Goal: Task Accomplishment & Management: Use online tool/utility

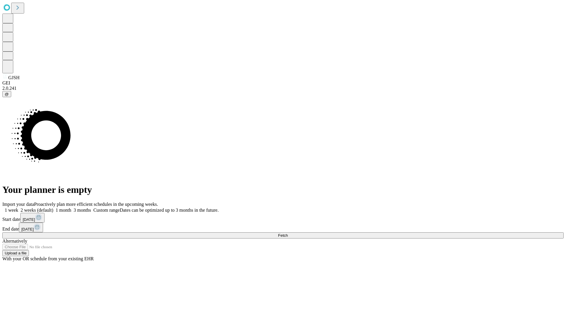
click at [288, 233] on span "Fetch" at bounding box center [283, 235] width 10 height 4
